Goal: Transaction & Acquisition: Purchase product/service

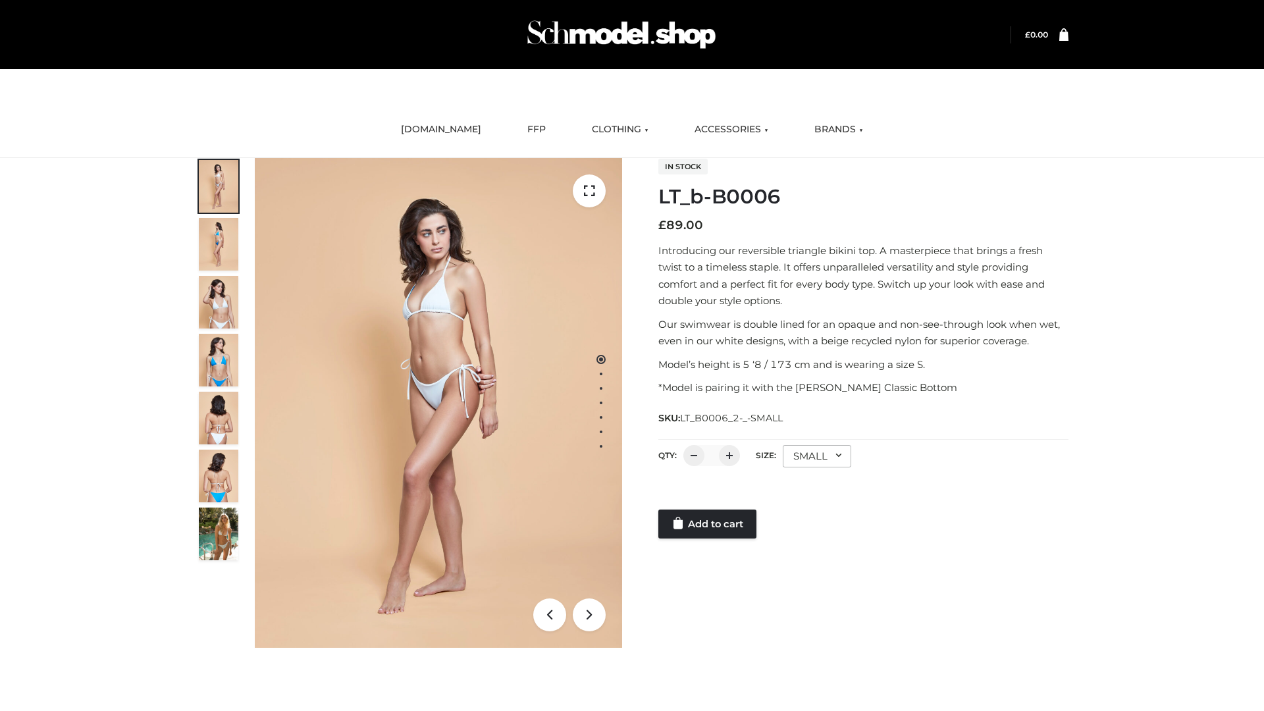
click at [708, 524] on link "Add to cart" at bounding box center [707, 523] width 98 height 29
